Goal: Information Seeking & Learning: Learn about a topic

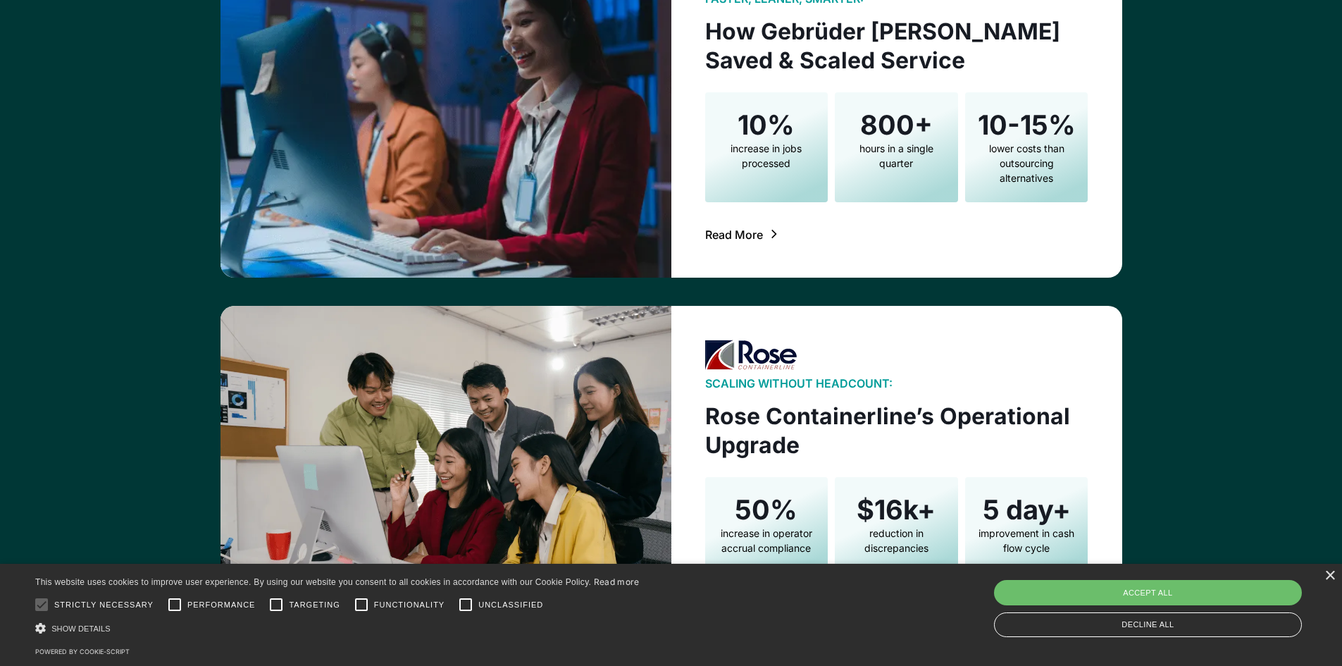
scroll to position [2321, 0]
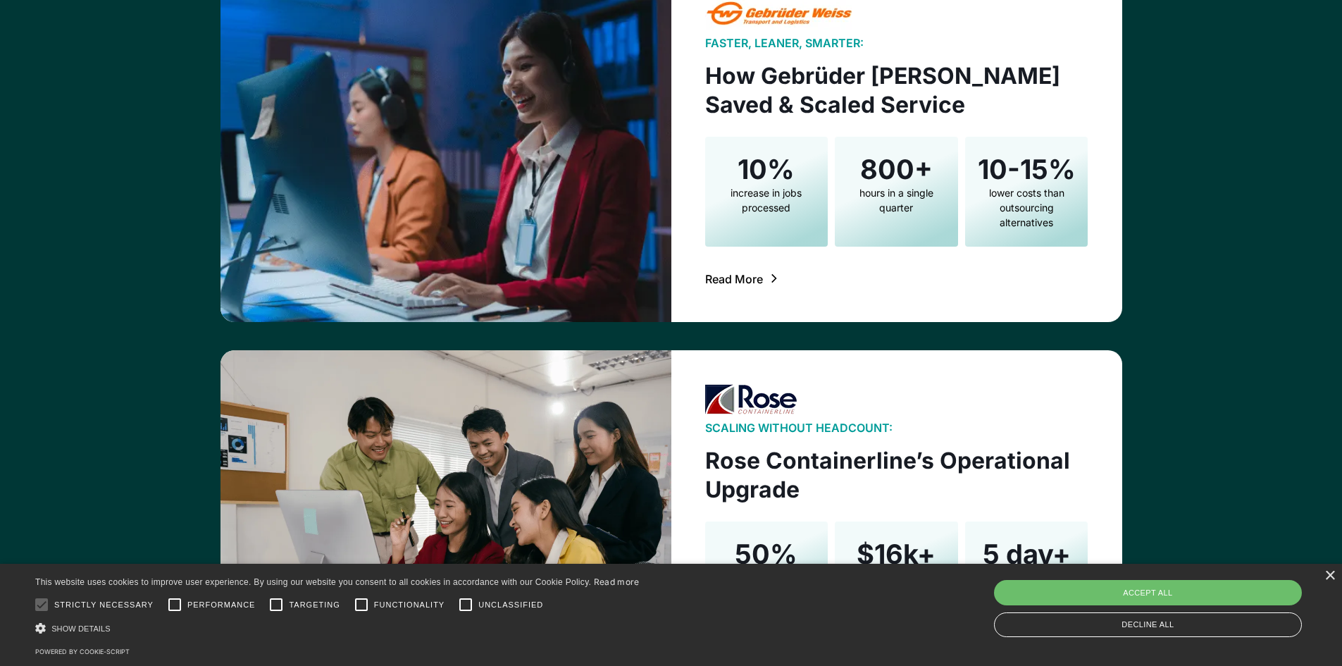
click at [737, 279] on div "Read More" at bounding box center [734, 278] width 58 height 11
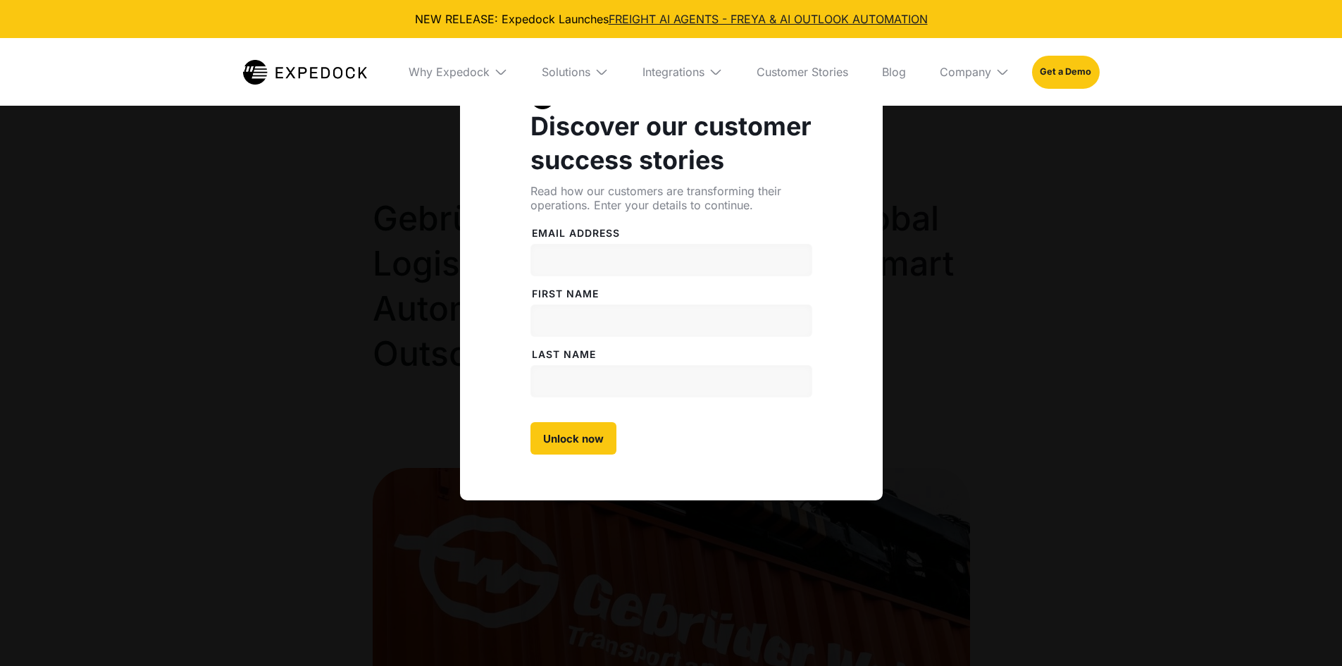
select select
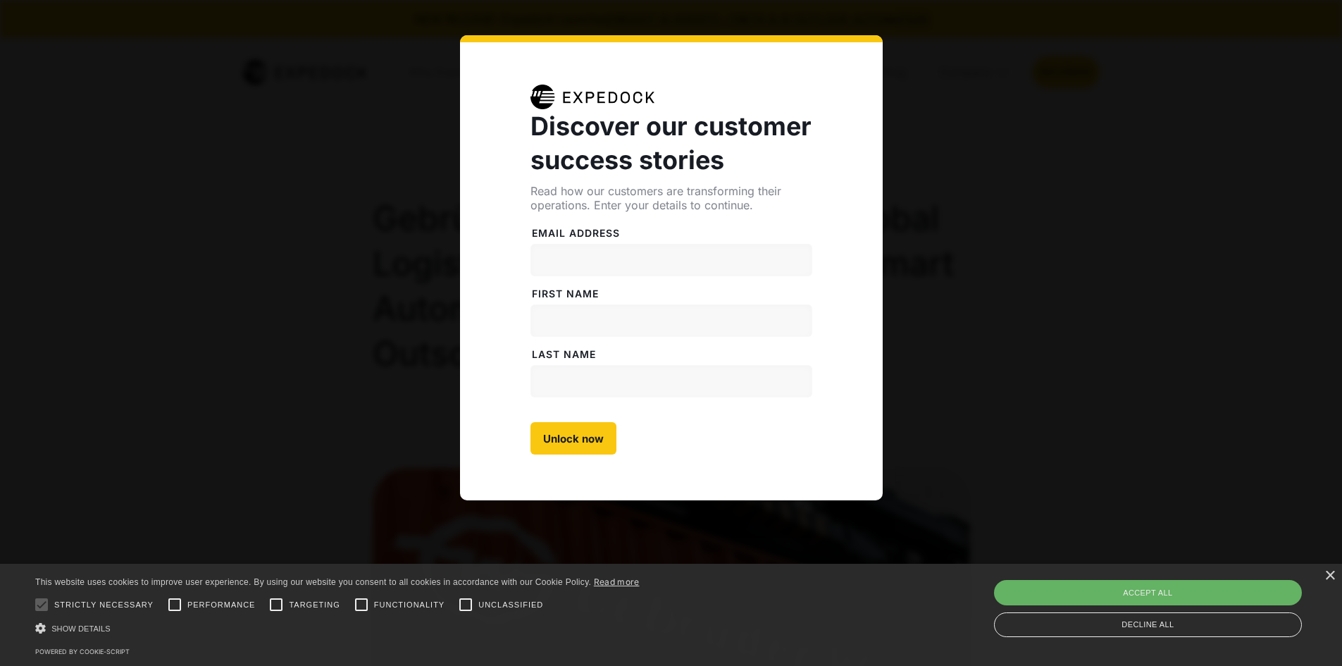
click at [961, 275] on div "Discover our customer success stories Read how our customers are transforming t…" at bounding box center [671, 333] width 1342 height 666
click at [1247, 107] on div "Discover our customer success stories Read how our customers are transforming t…" at bounding box center [671, 333] width 1342 height 666
click at [392, 106] on div "Discover our customer success stories Read how our customers are transforming t…" at bounding box center [671, 333] width 1342 height 666
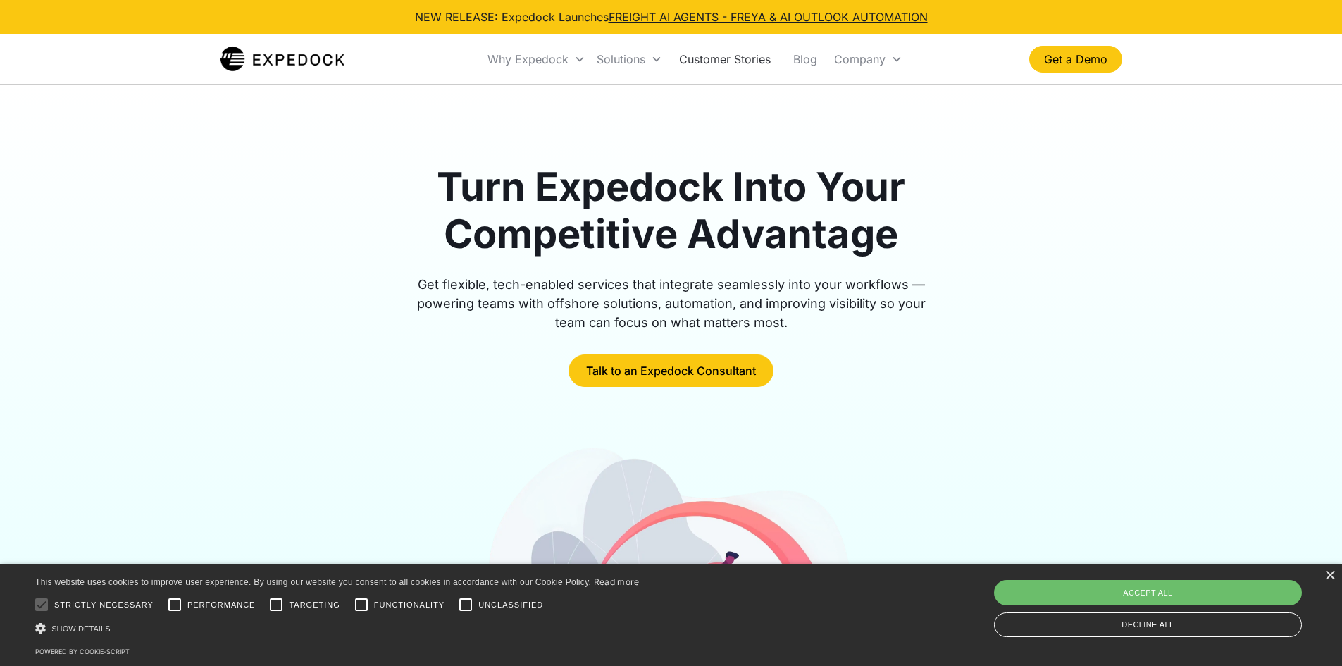
click at [708, 59] on link "Customer Stories" at bounding box center [725, 59] width 114 height 48
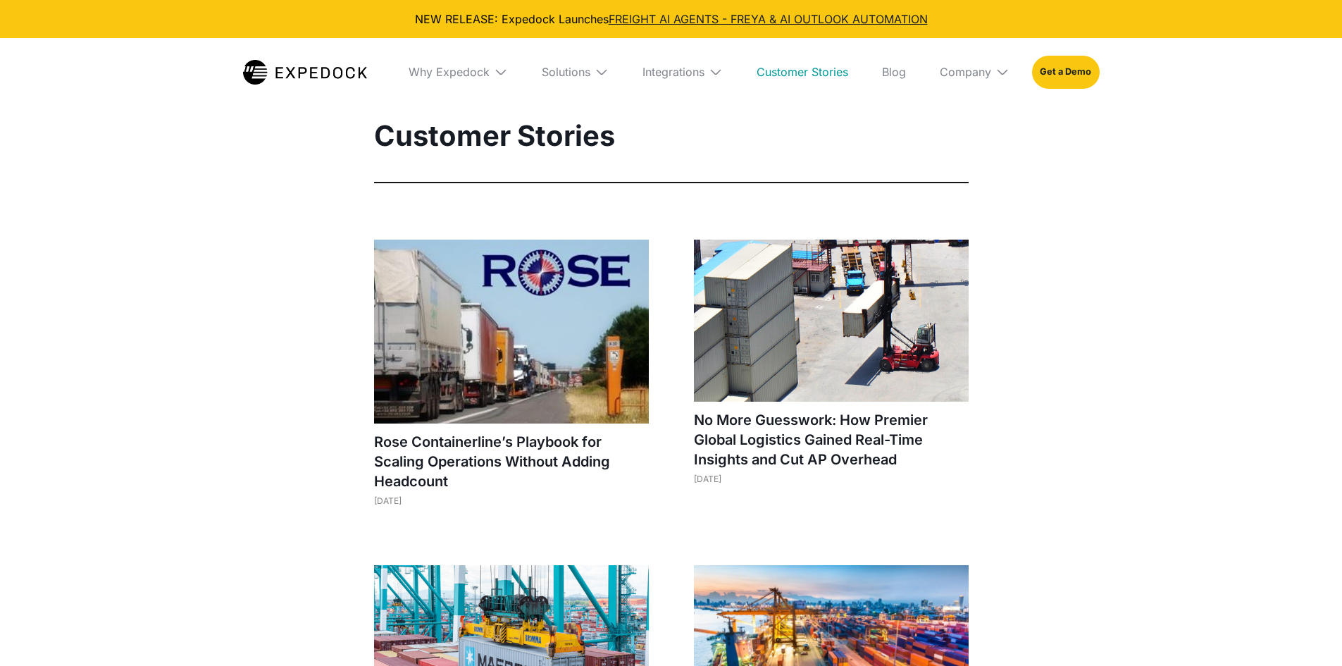
select select
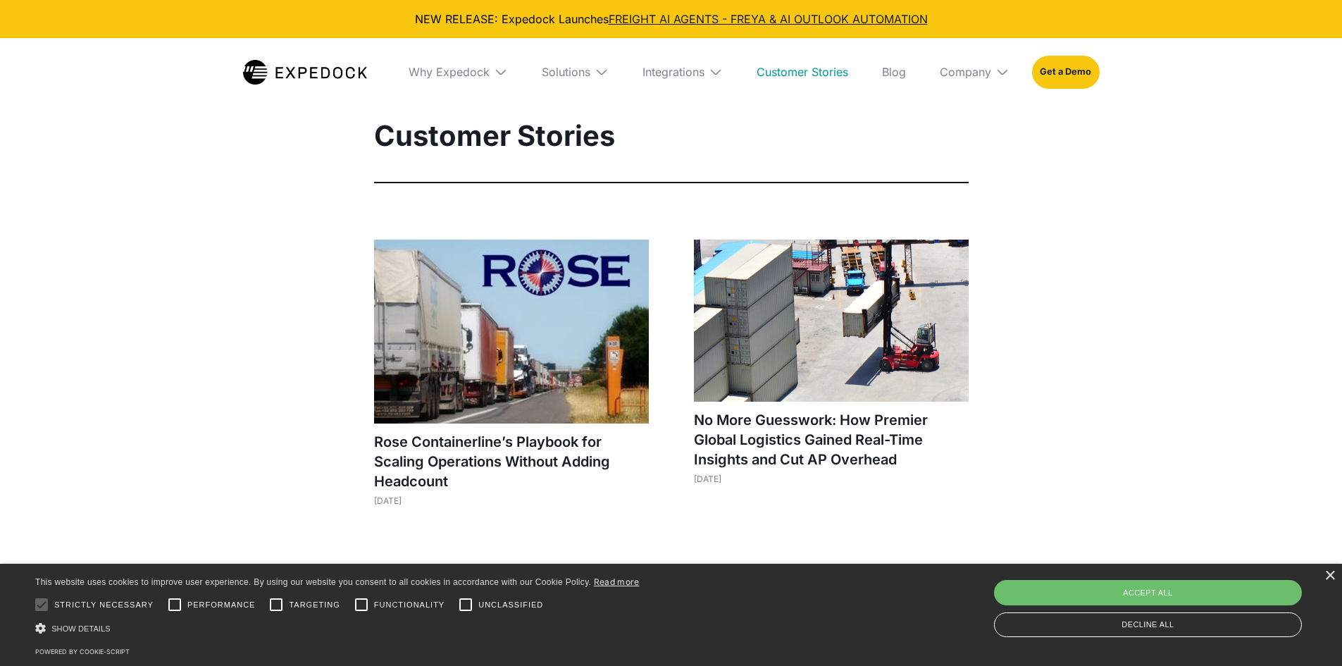
click at [675, 63] on div "Integrations" at bounding box center [682, 72] width 103 height 68
click at [578, 73] on div "Solutions" at bounding box center [554, 72] width 49 height 14
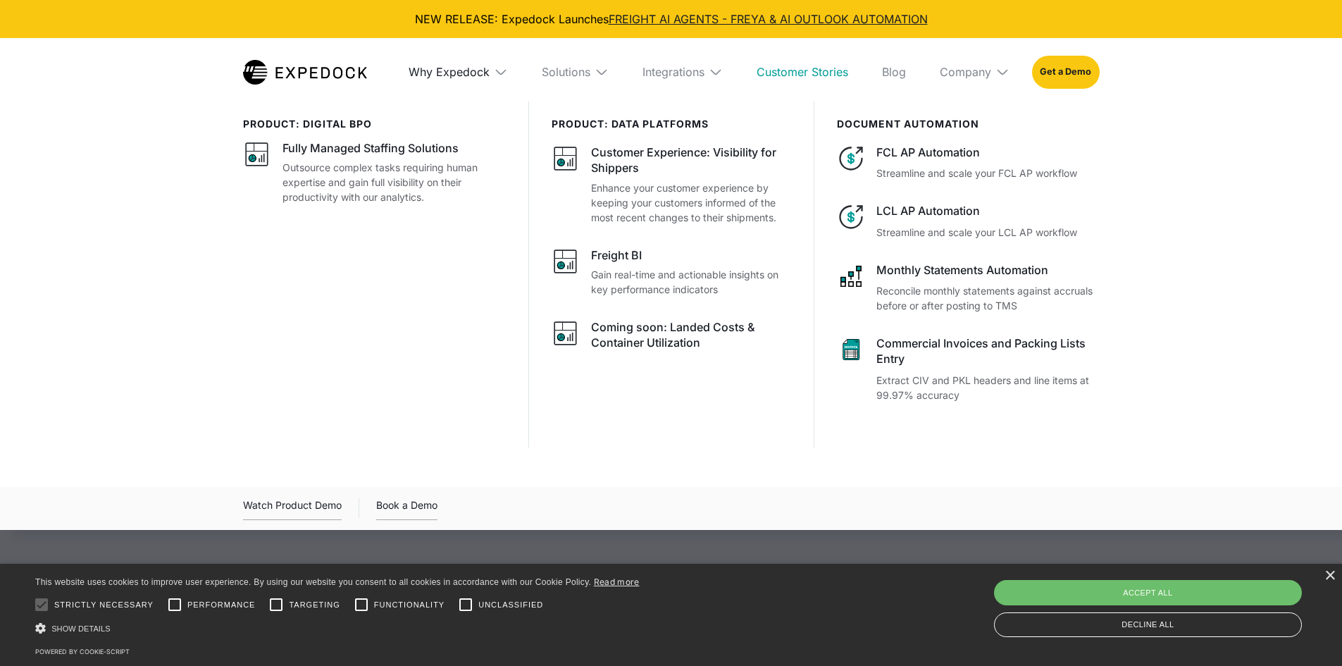
click at [473, 75] on div "Why Expedock" at bounding box center [449, 72] width 81 height 14
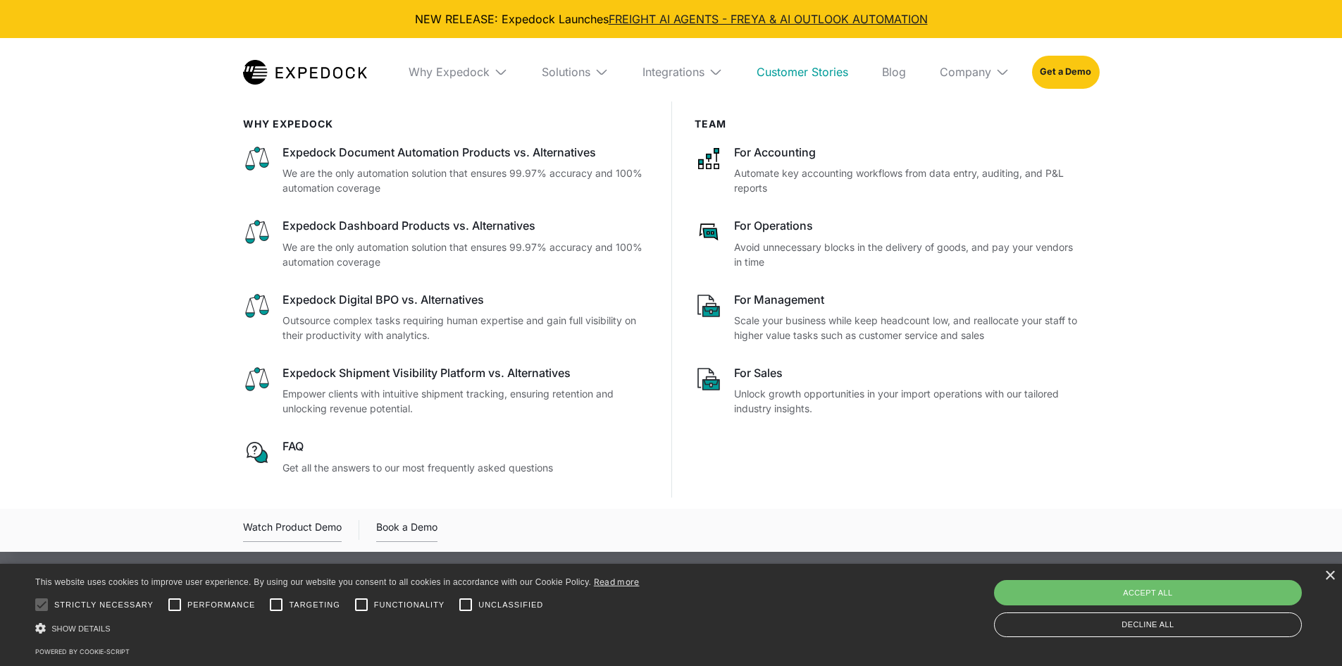
click at [151, 222] on div "WHy Expedock Expedock Document Automation Products vs. Alternatives We are the …" at bounding box center [671, 326] width 1342 height 450
